Goal: Information Seeking & Learning: Find specific fact

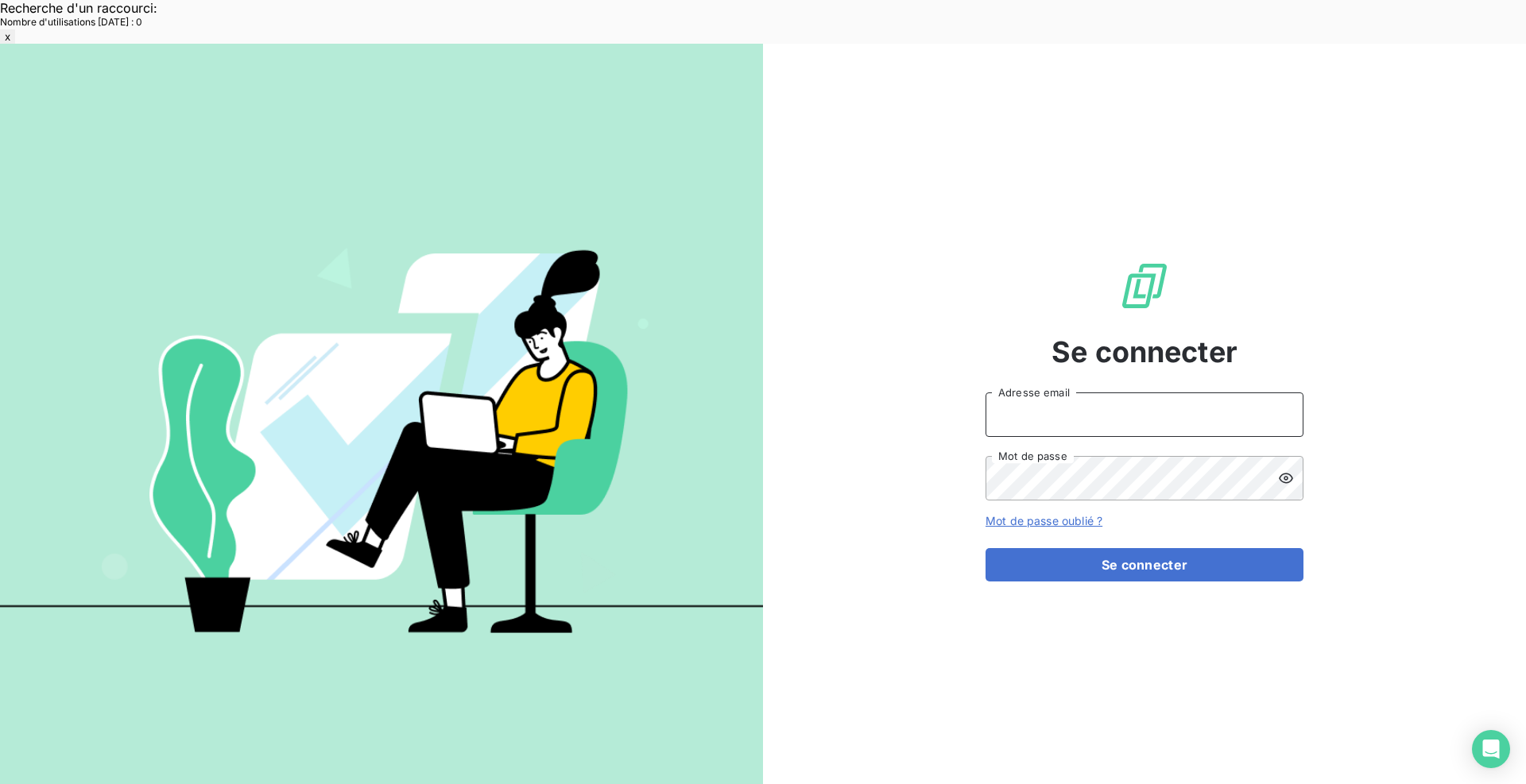
type input "[EMAIL_ADDRESS][DOMAIN_NAME]"
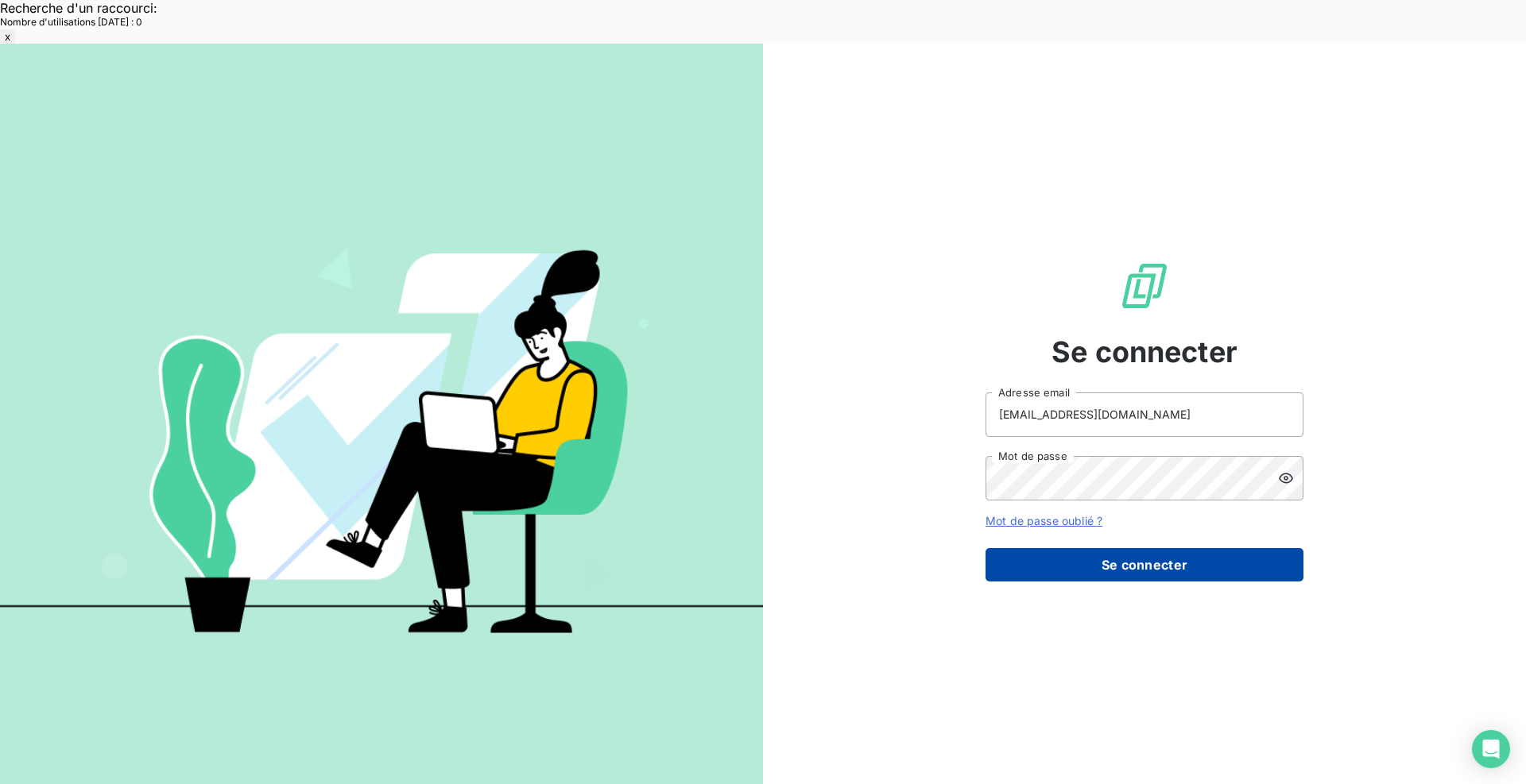
click at [1171, 548] on button "Se connecter" at bounding box center [1144, 565] width 318 height 34
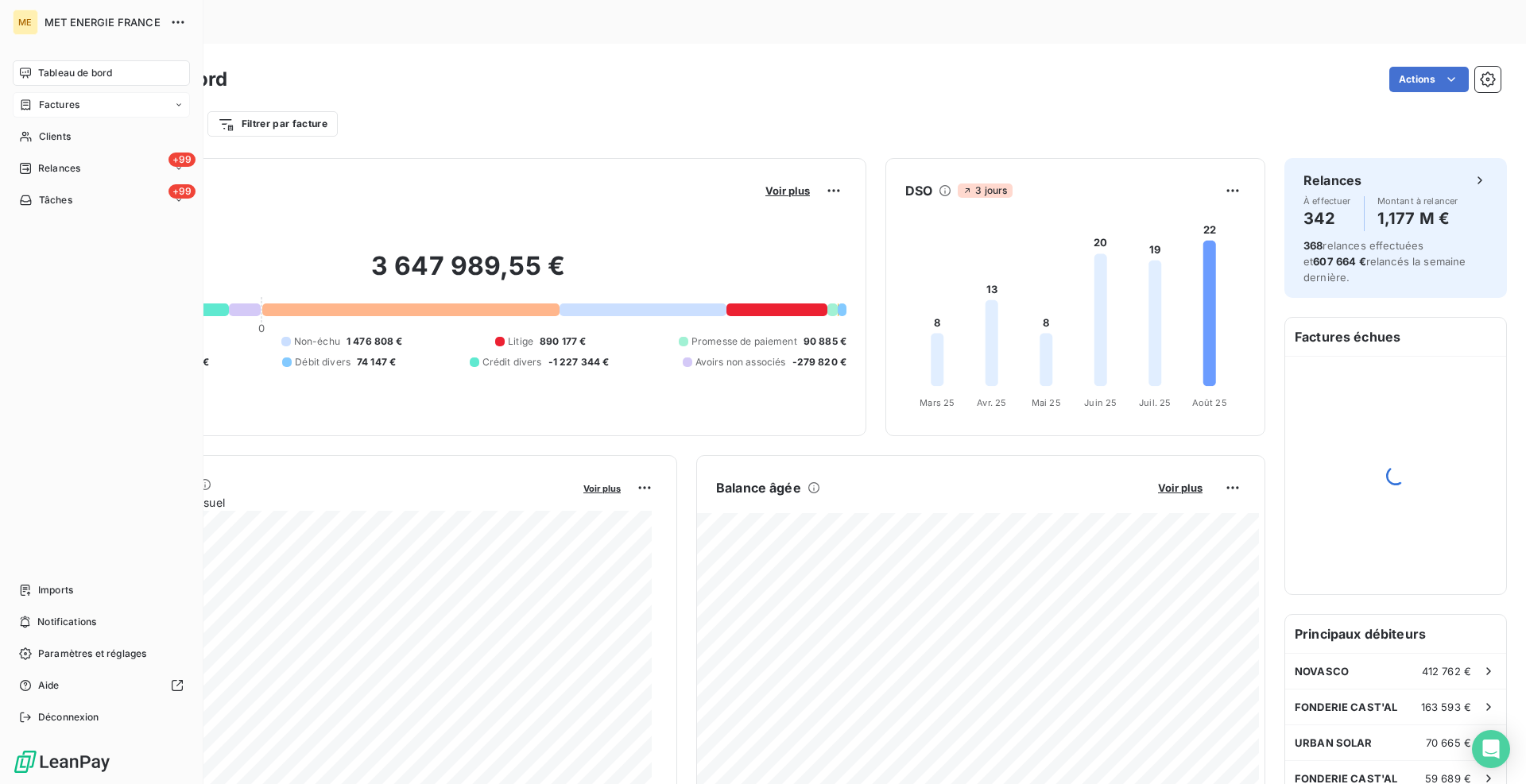
click at [39, 103] on span "Factures" at bounding box center [59, 105] width 41 height 14
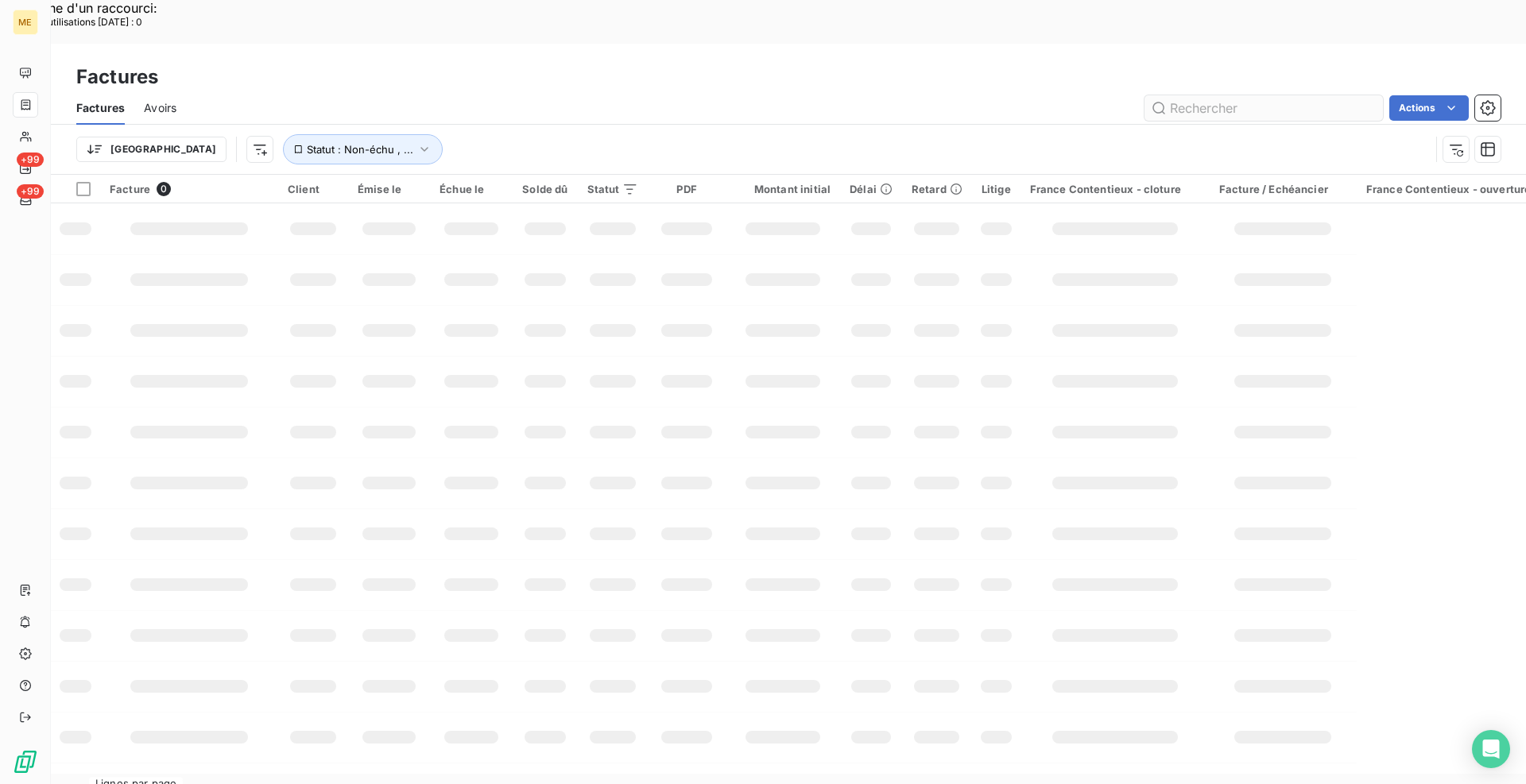
click at [1216, 95] on input "text" at bounding box center [1263, 108] width 239 height 26
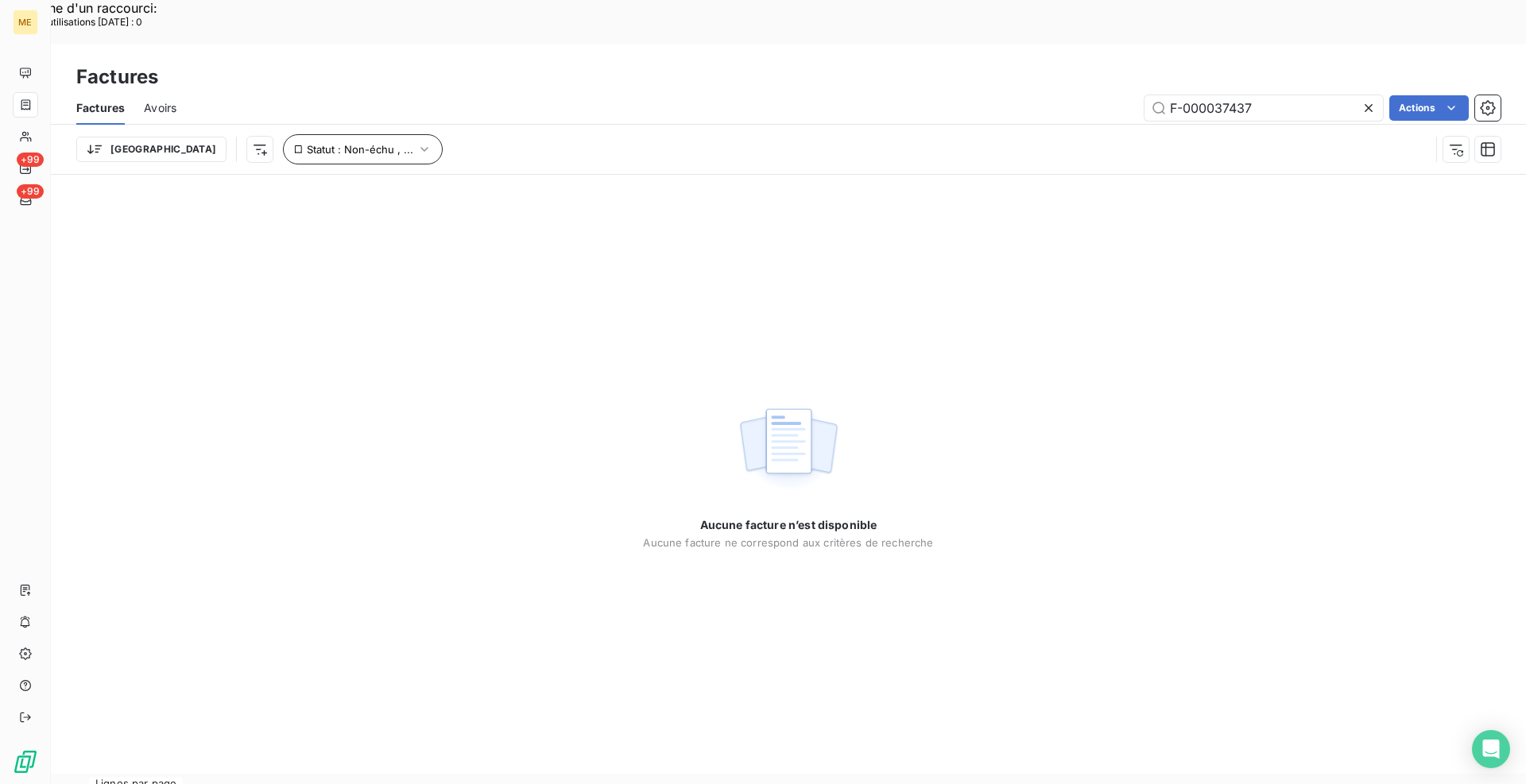
type input "F-000037437"
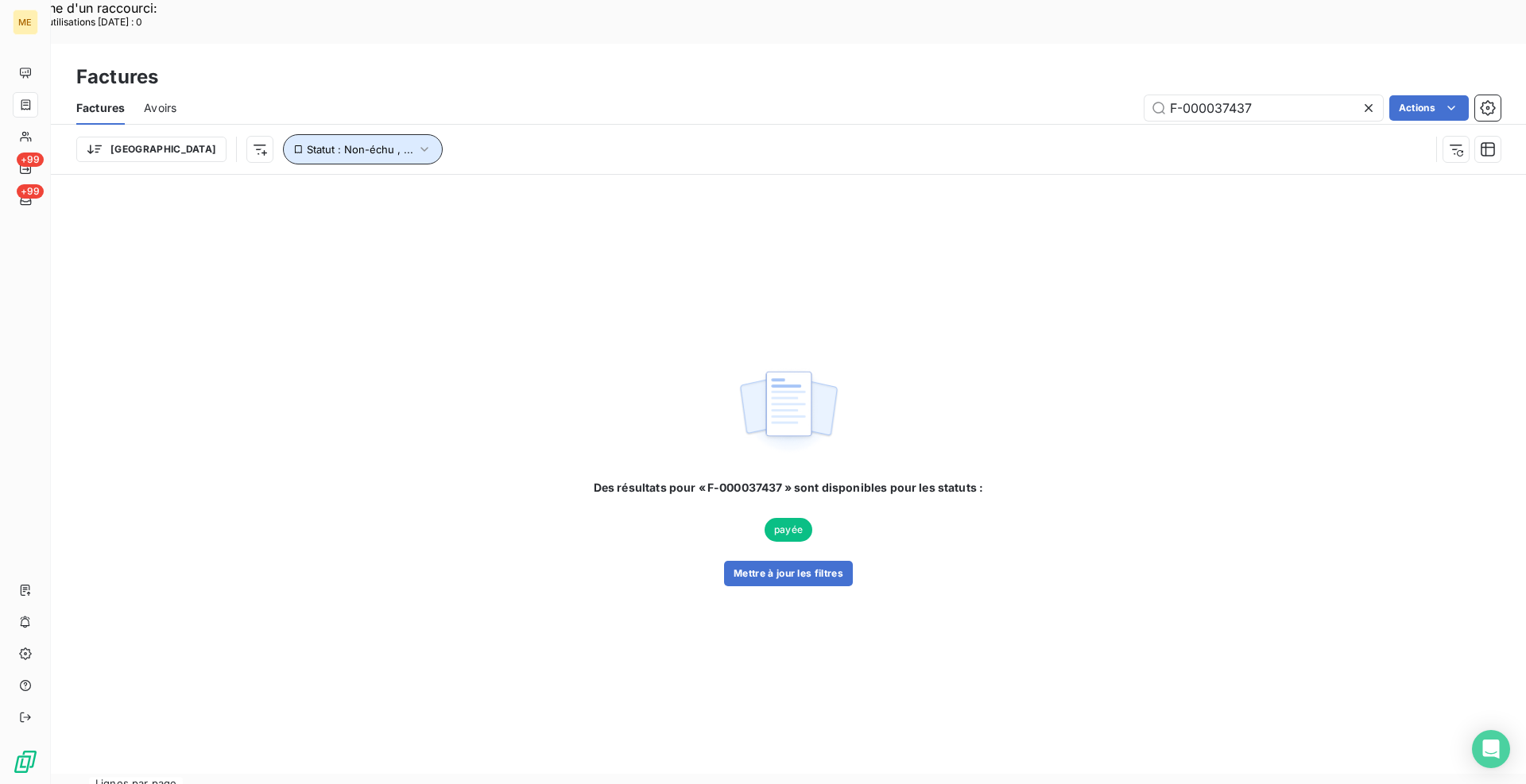
click at [417, 141] on icon "button" at bounding box center [425, 149] width 16 height 16
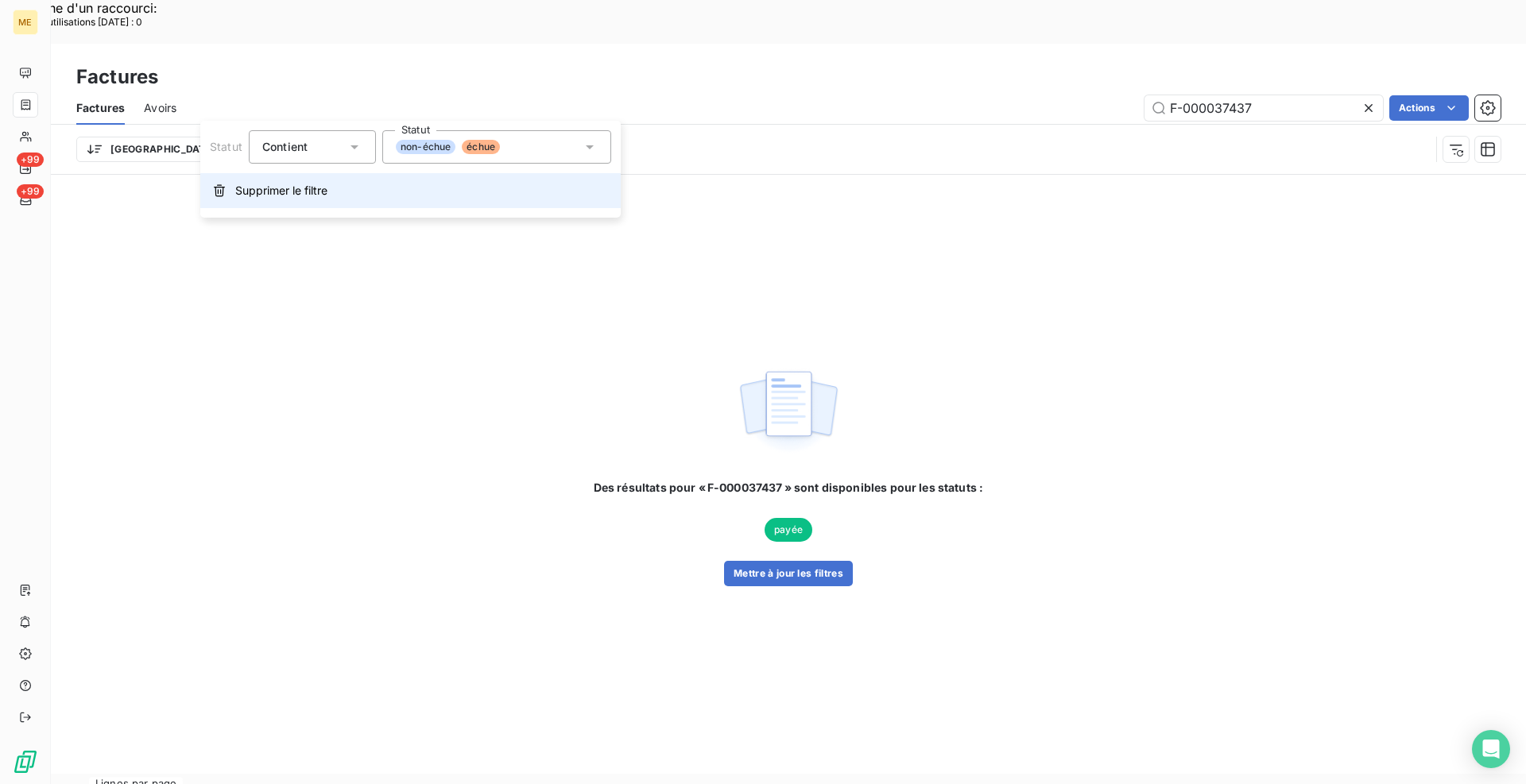
click at [263, 197] on span "Supprimer le filtre" at bounding box center [281, 191] width 92 height 16
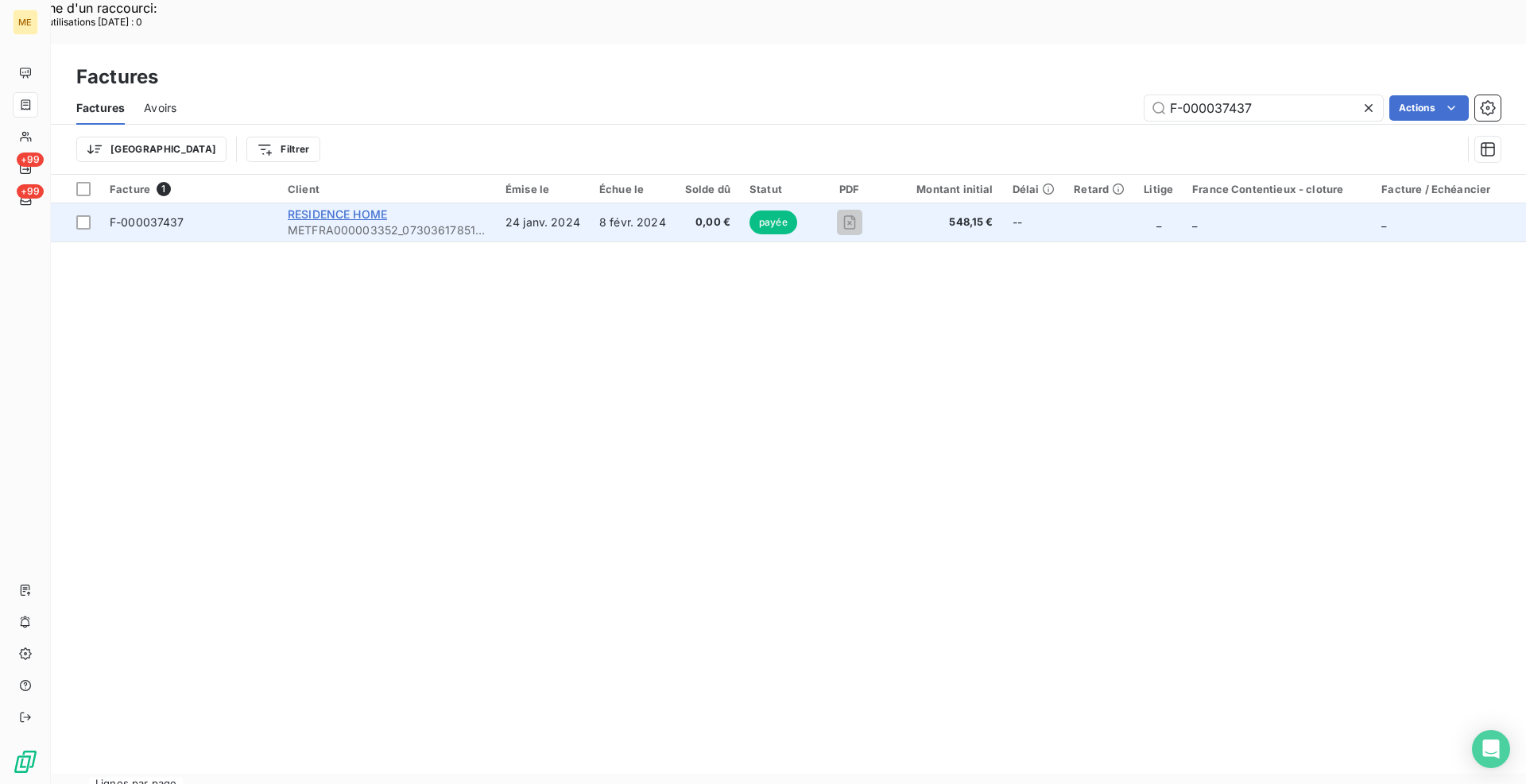
click at [378, 208] on span "RESIDENCE HOME" at bounding box center [337, 214] width 99 height 14
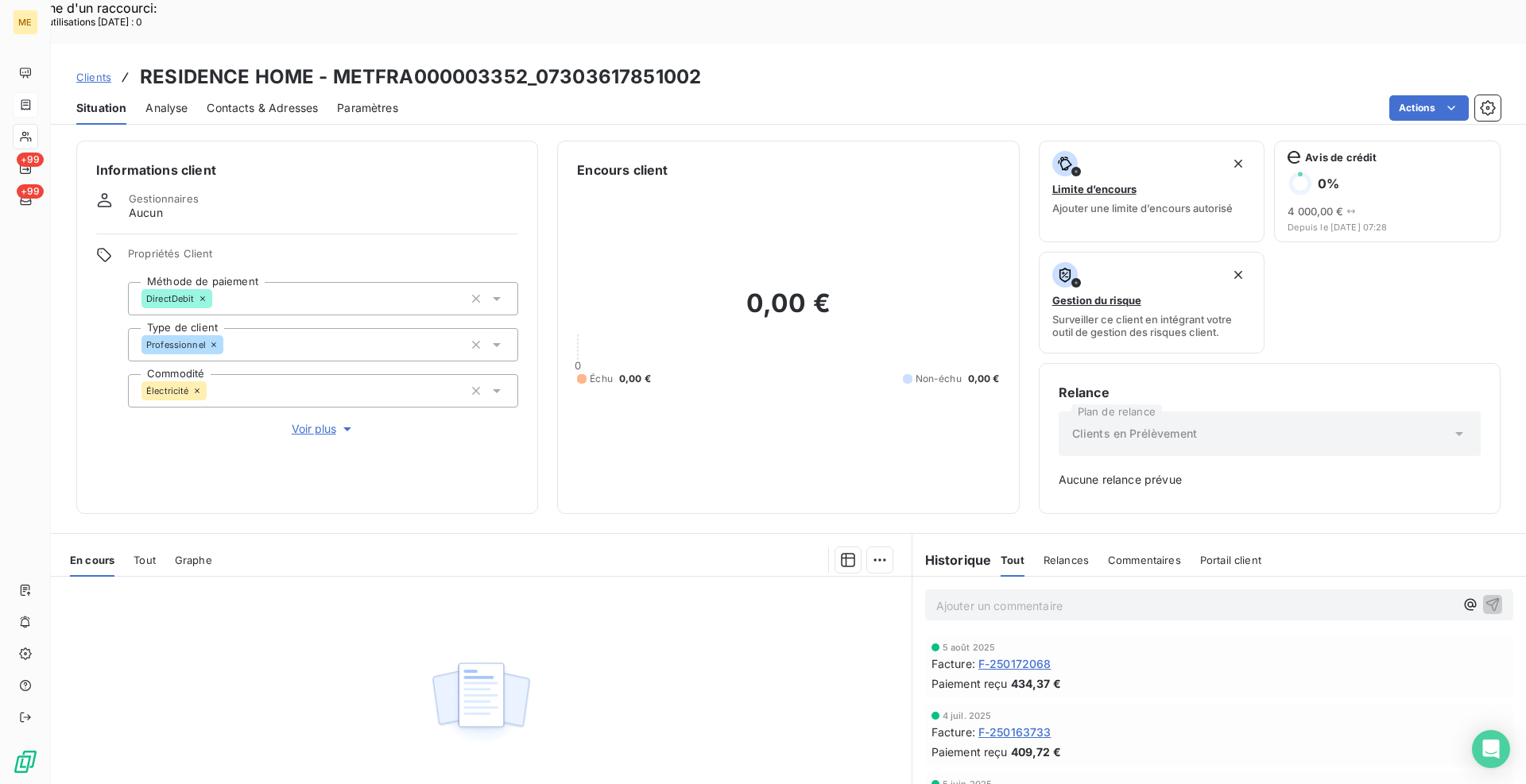
click at [149, 544] on div "Tout" at bounding box center [145, 560] width 22 height 34
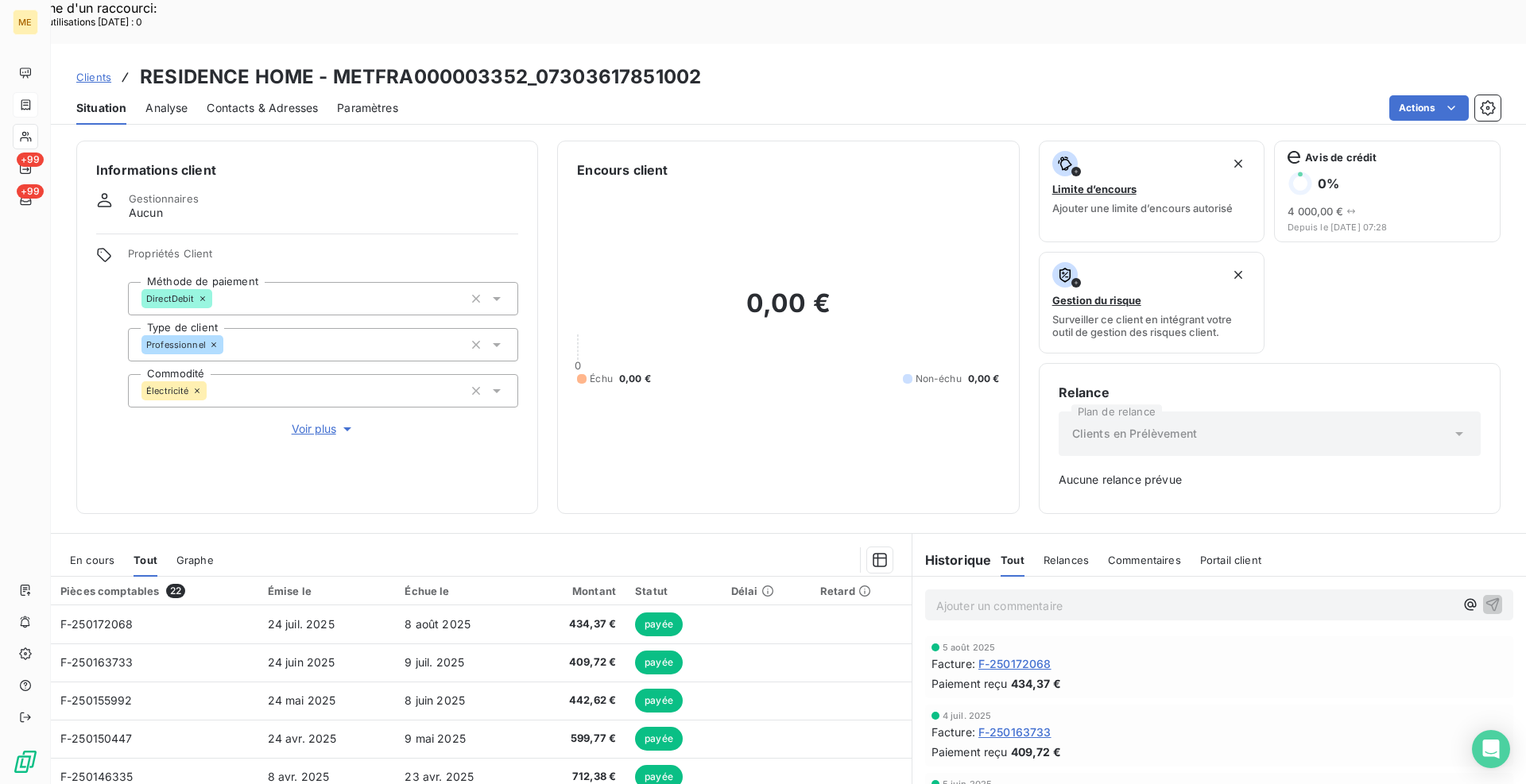
click at [548, 461] on div "Informations client Gestionnaires Aucun Propriétés Client Méthode de paiement D…" at bounding box center [788, 327] width 1475 height 374
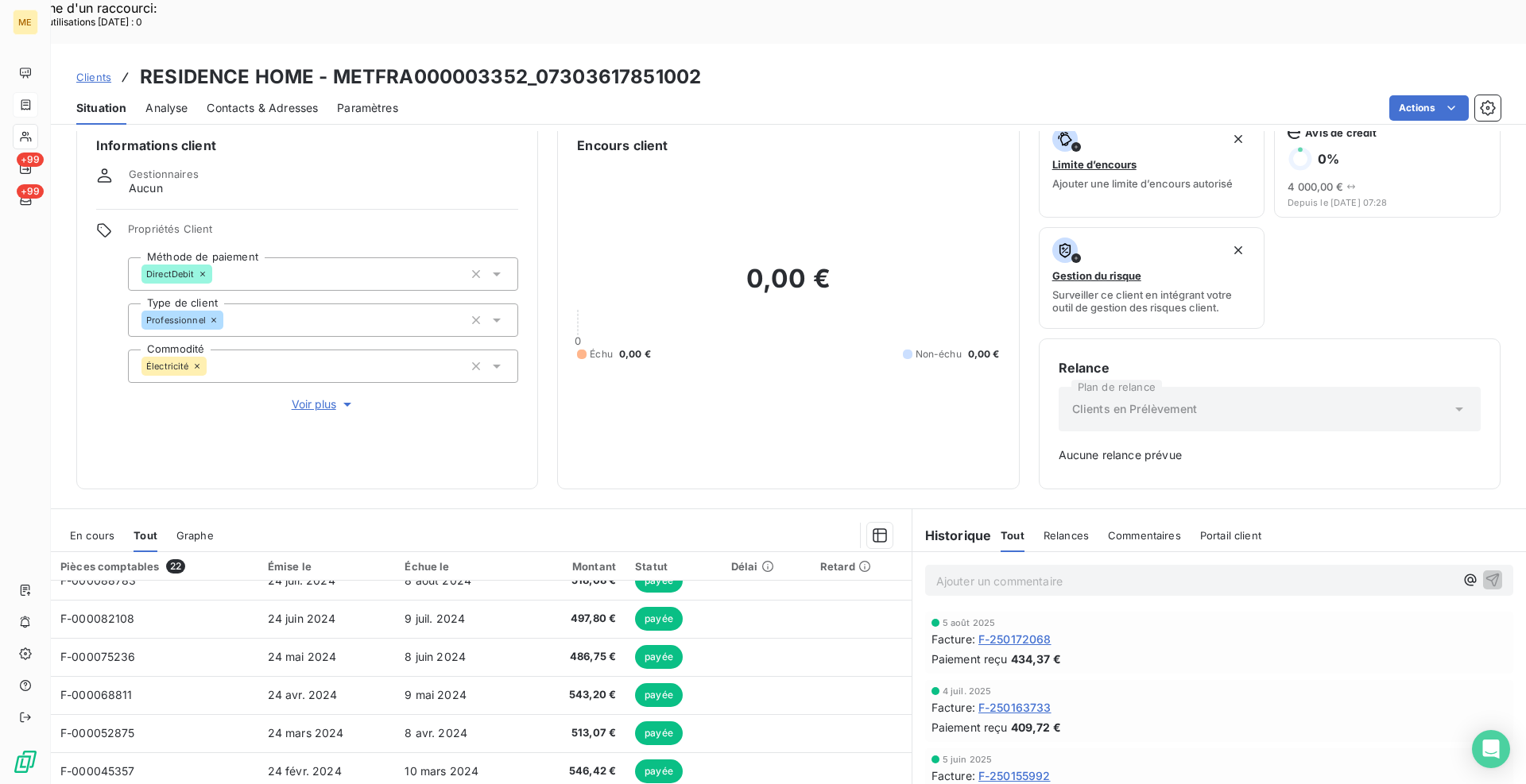
scroll to position [23, 0]
click at [92, 531] on span "En cours" at bounding box center [93, 537] width 45 height 13
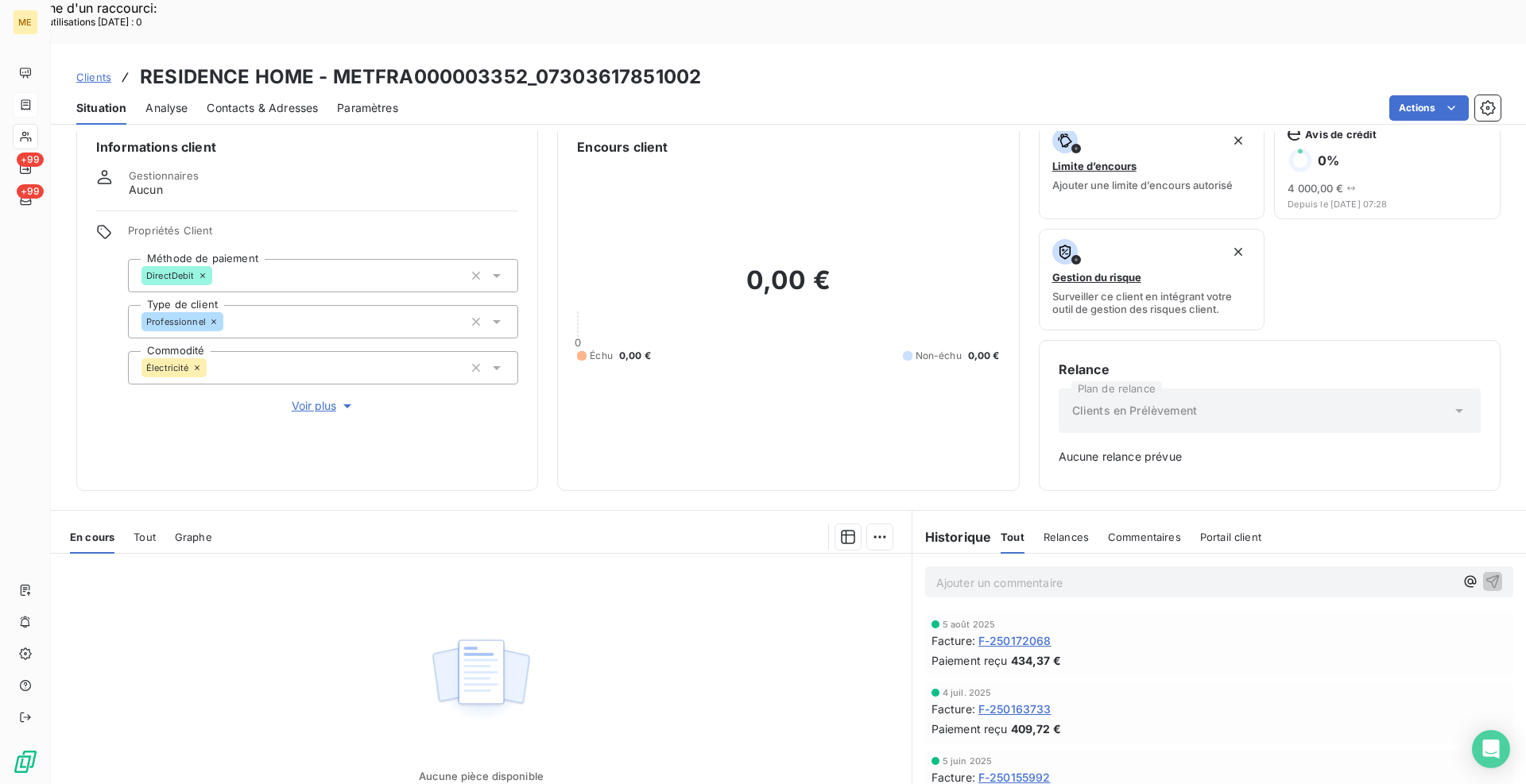
click at [545, 446] on div "Informations client Gestionnaires Aucun Propriétés Client Méthode de paiement D…" at bounding box center [788, 304] width 1475 height 374
click at [300, 398] on span "Voir plus" at bounding box center [323, 406] width 64 height 16
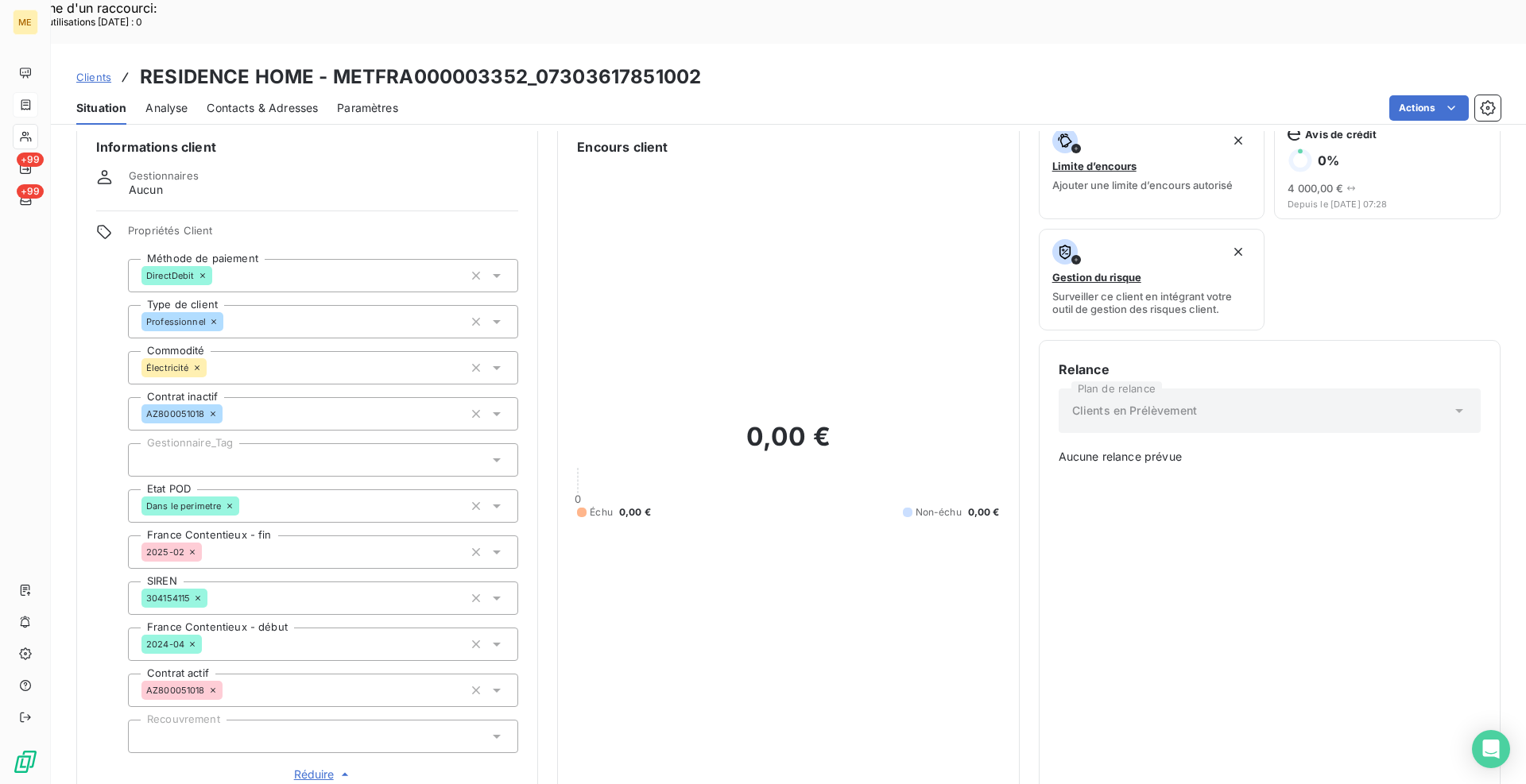
click at [328, 767] on span "Réduire" at bounding box center [323, 775] width 59 height 16
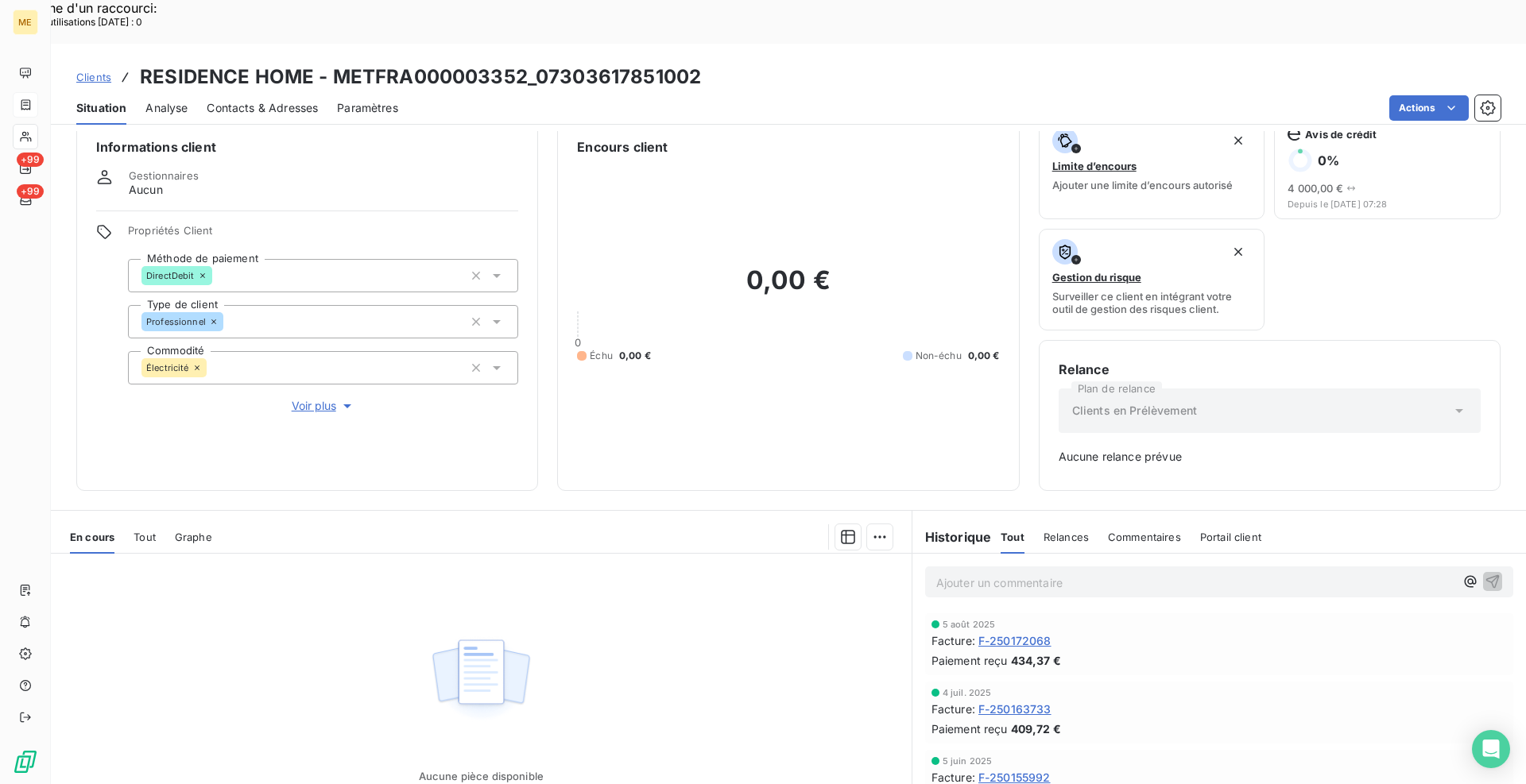
click at [552, 95] on div "Actions" at bounding box center [959, 108] width 1084 height 26
click at [548, 450] on div "Informations client Gestionnaires Aucun Propriétés Client Méthode de paiement D…" at bounding box center [788, 479] width 1475 height 697
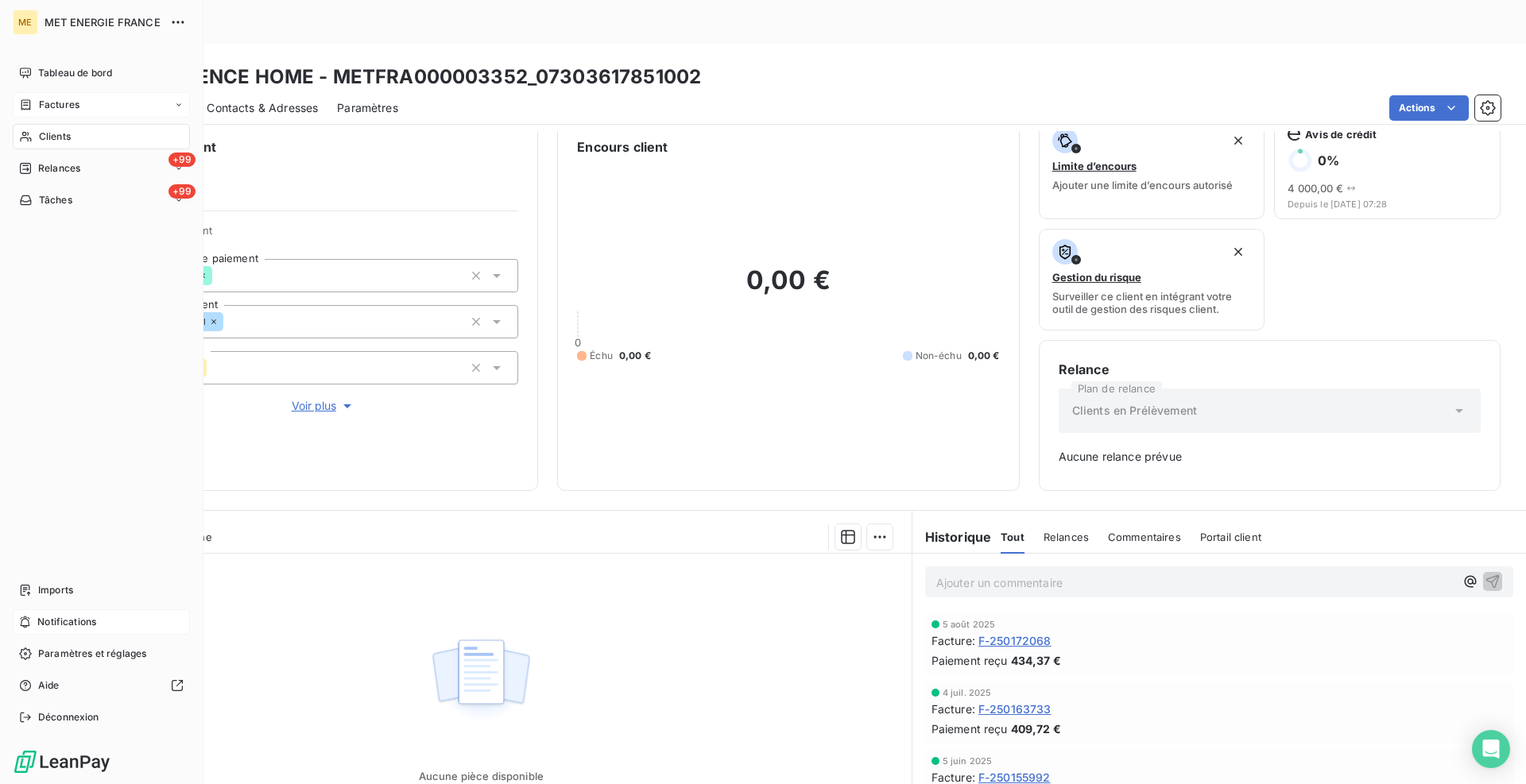
click at [35, 617] on div "Notifications" at bounding box center [101, 622] width 177 height 26
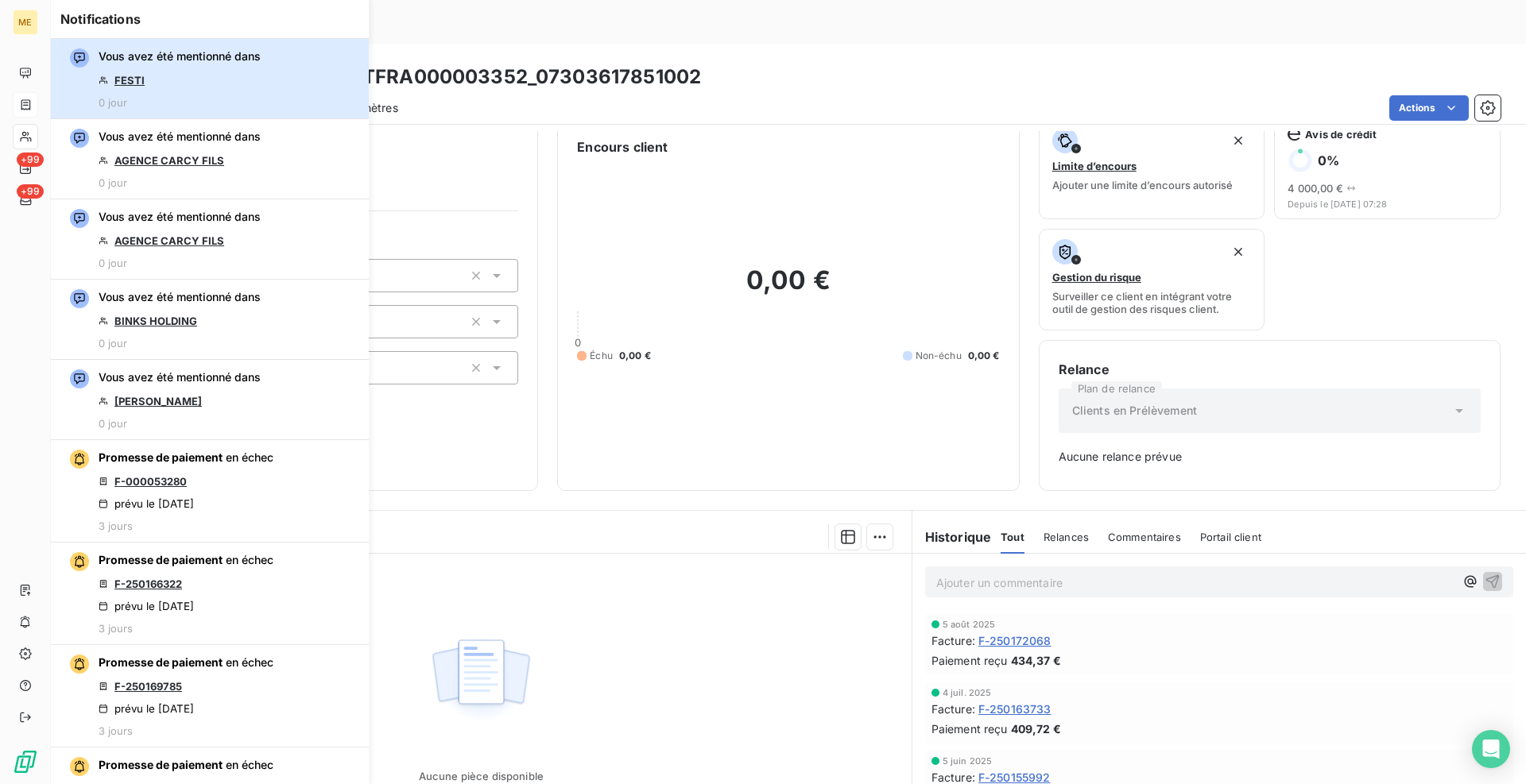
click at [170, 62] on span "Vous avez été mentionné dans" at bounding box center [179, 57] width 162 height 16
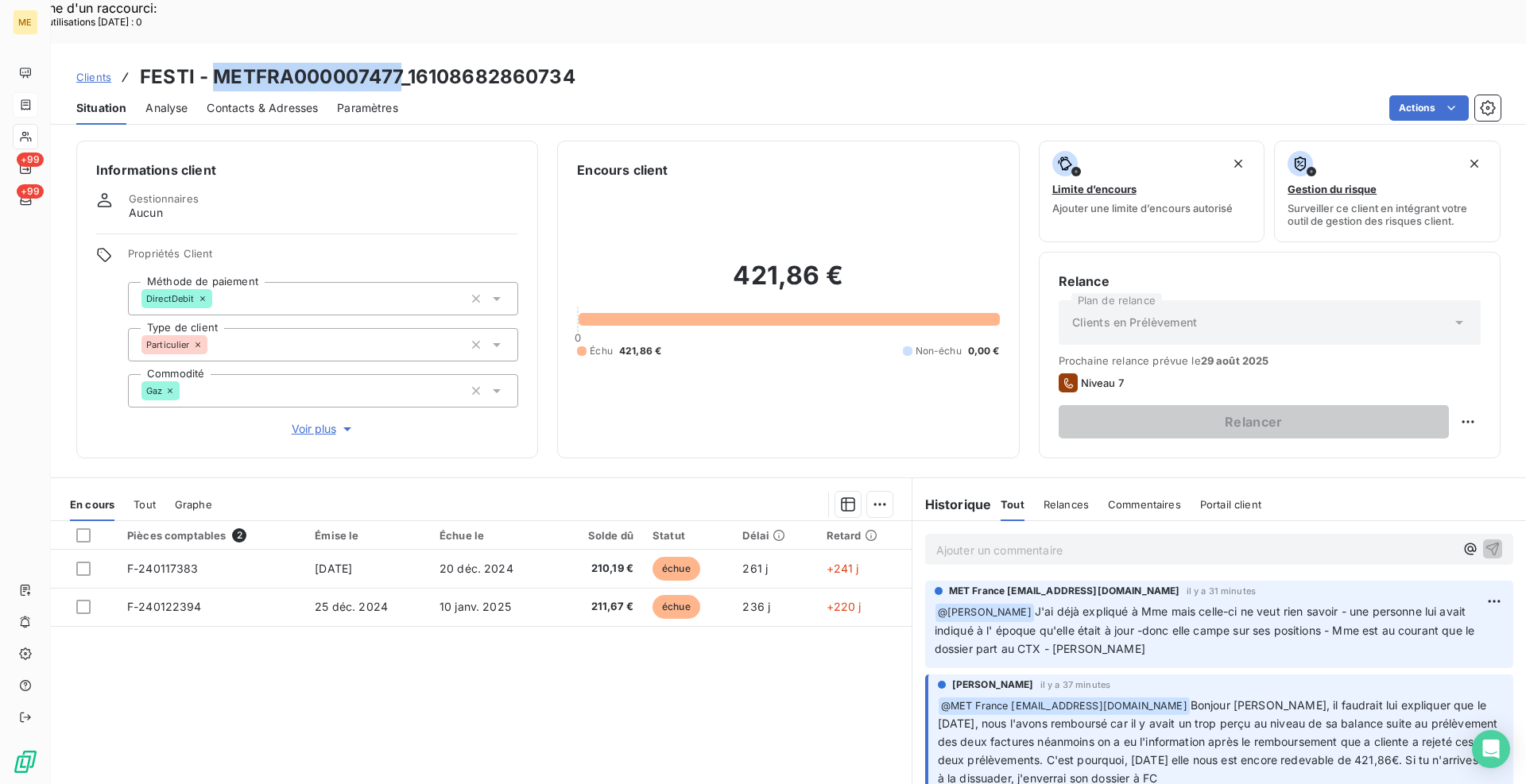
drag, startPoint x: 399, startPoint y: 28, endPoint x: 218, endPoint y: 27, distance: 181.0
click at [218, 63] on h3 "FESTI - METFRA000007477_16108682860734" at bounding box center [357, 77] width 435 height 29
copy h3 "METFRA000007477"
click at [90, 71] on span "Clients" at bounding box center [94, 77] width 35 height 13
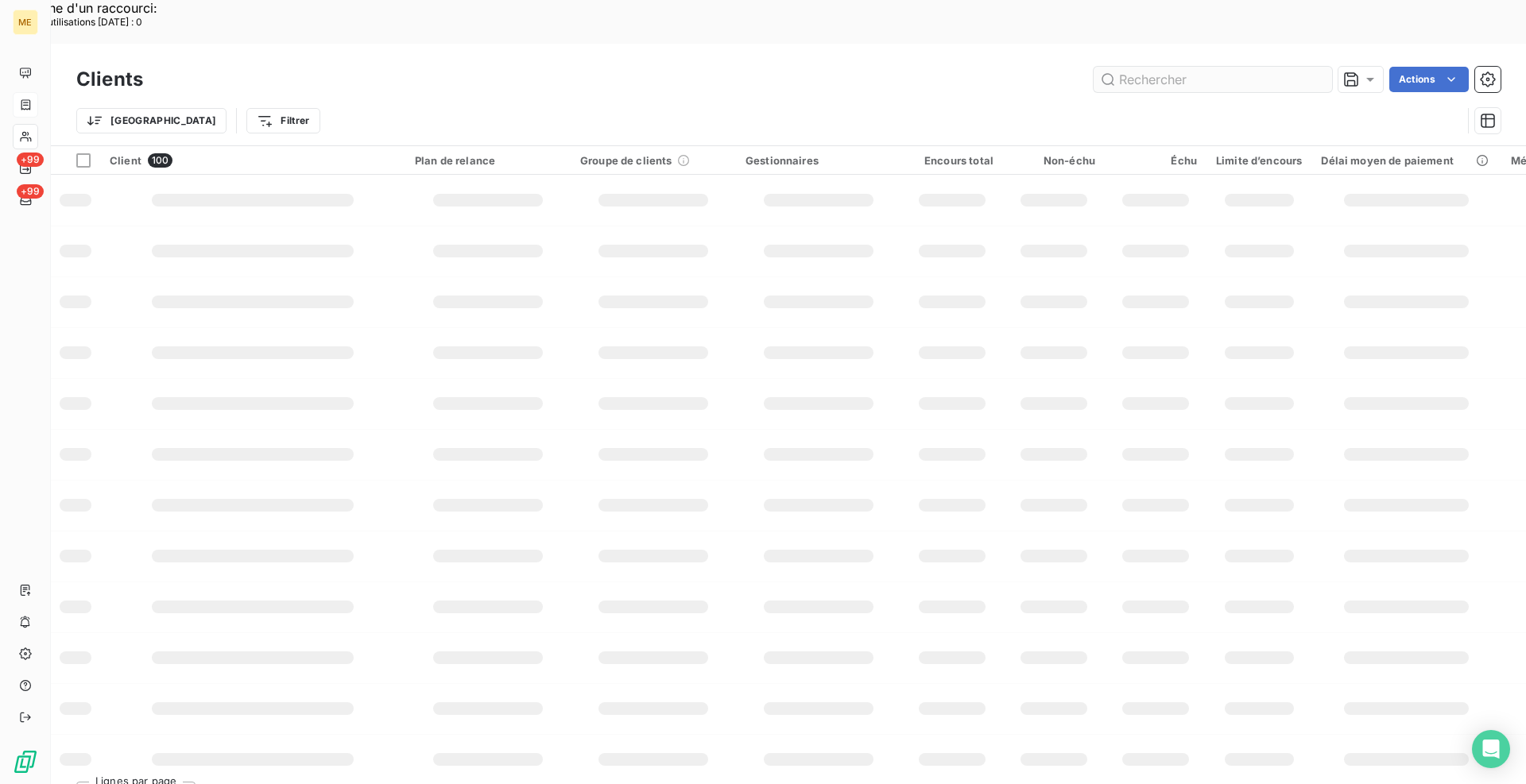
click at [1199, 67] on input "text" at bounding box center [1213, 80] width 239 height 26
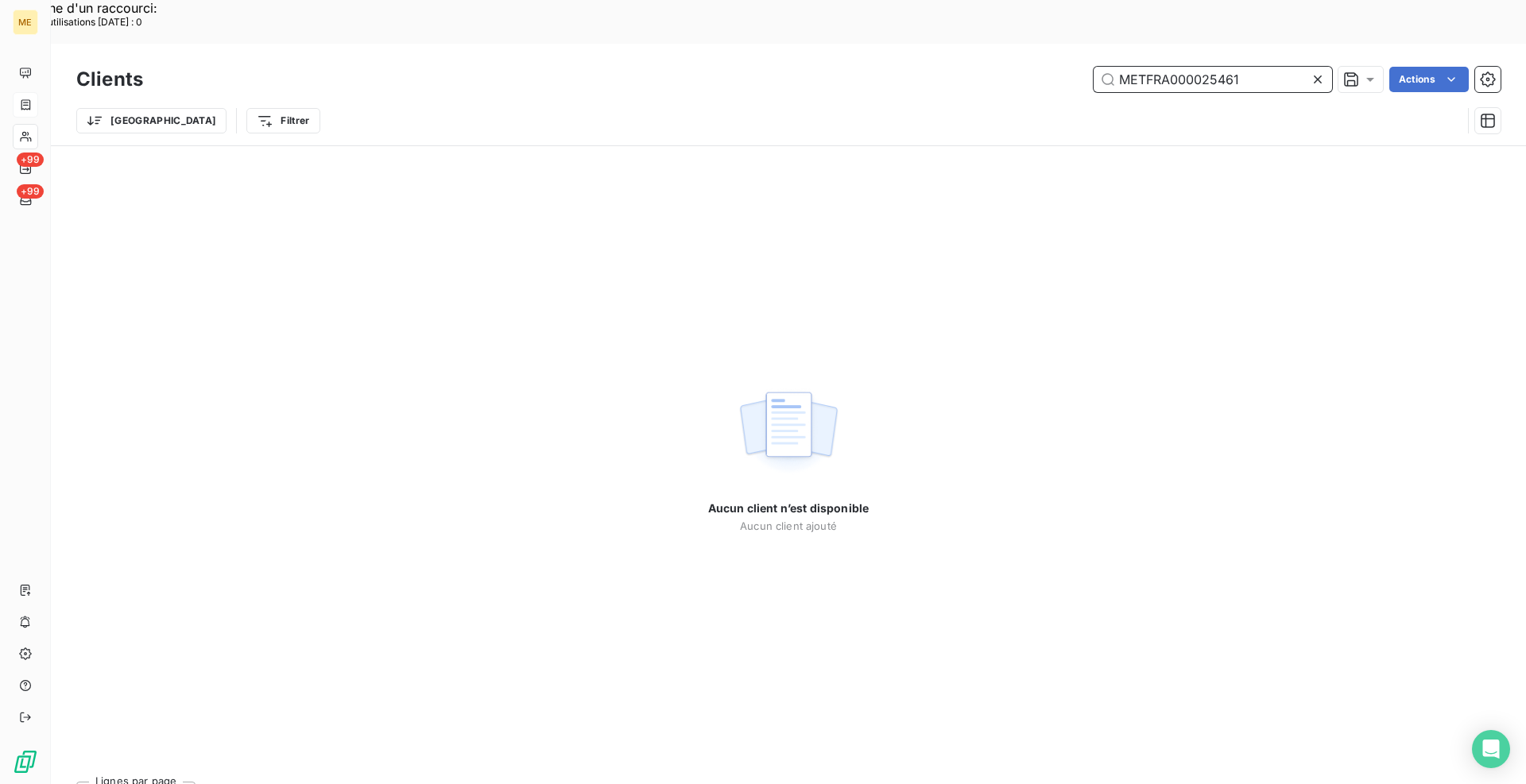
click at [1203, 67] on input "METFRA000025461" at bounding box center [1213, 80] width 239 height 26
paste input "17118"
type input "METFRA000017118"
